Goal: Task Accomplishment & Management: Manage account settings

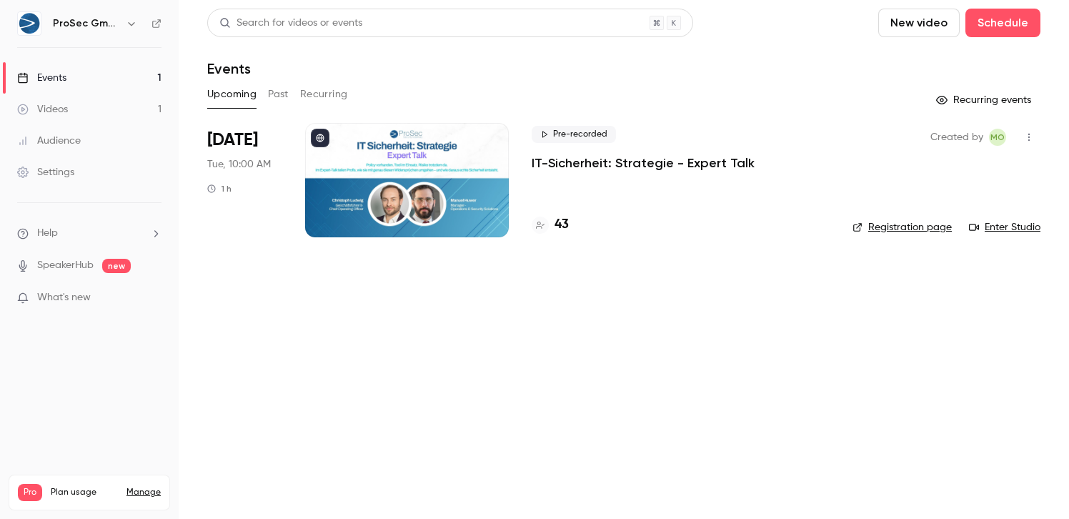
click at [462, 159] on div at bounding box center [407, 180] width 204 height 114
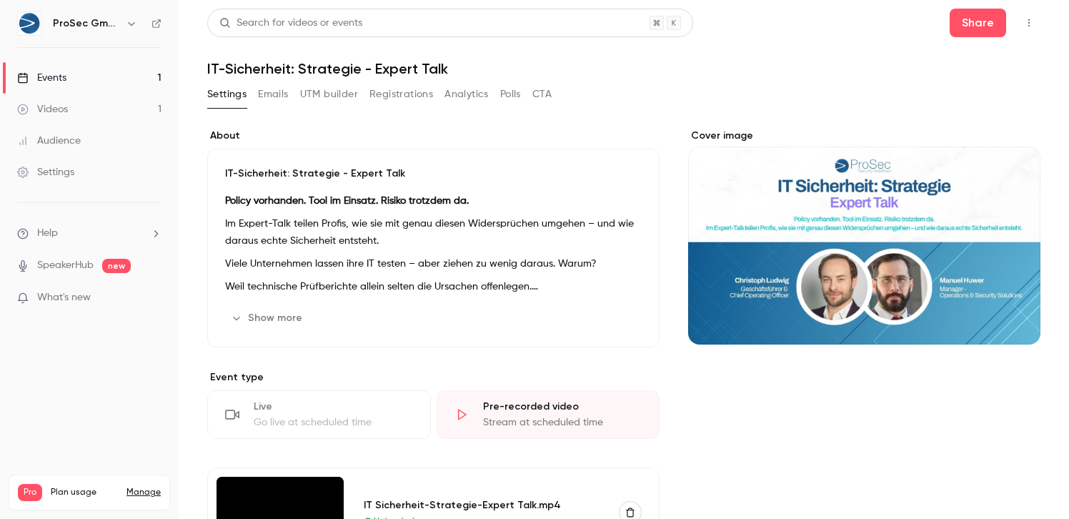
scroll to position [4, 0]
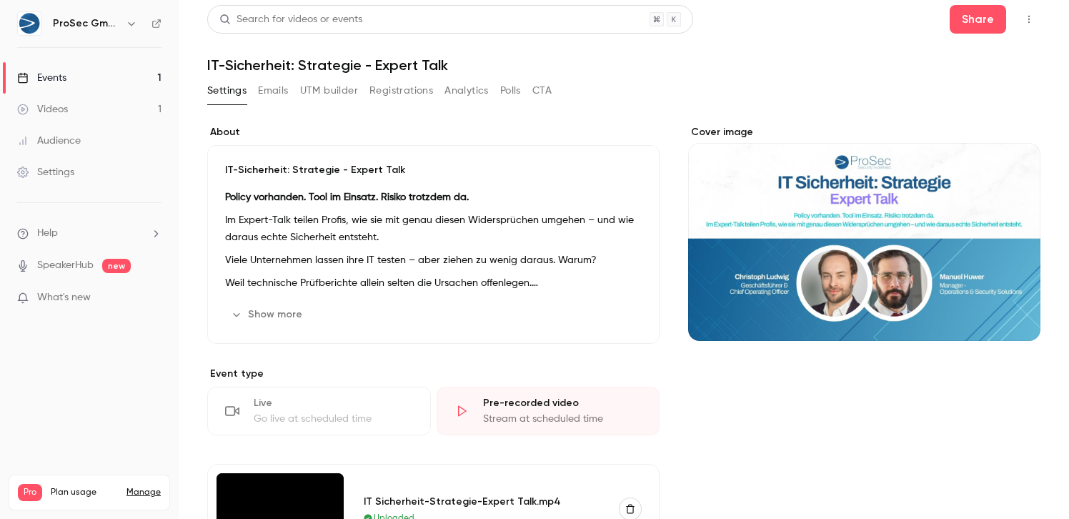
click at [402, 95] on button "Registrations" at bounding box center [401, 90] width 64 height 23
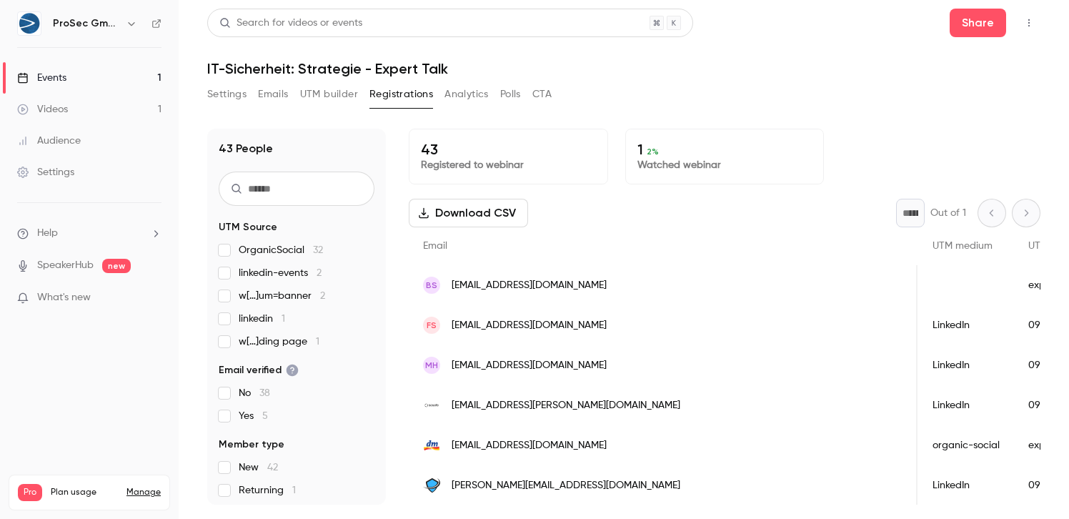
scroll to position [0, 2744]
